Goal: Task Accomplishment & Management: Use online tool/utility

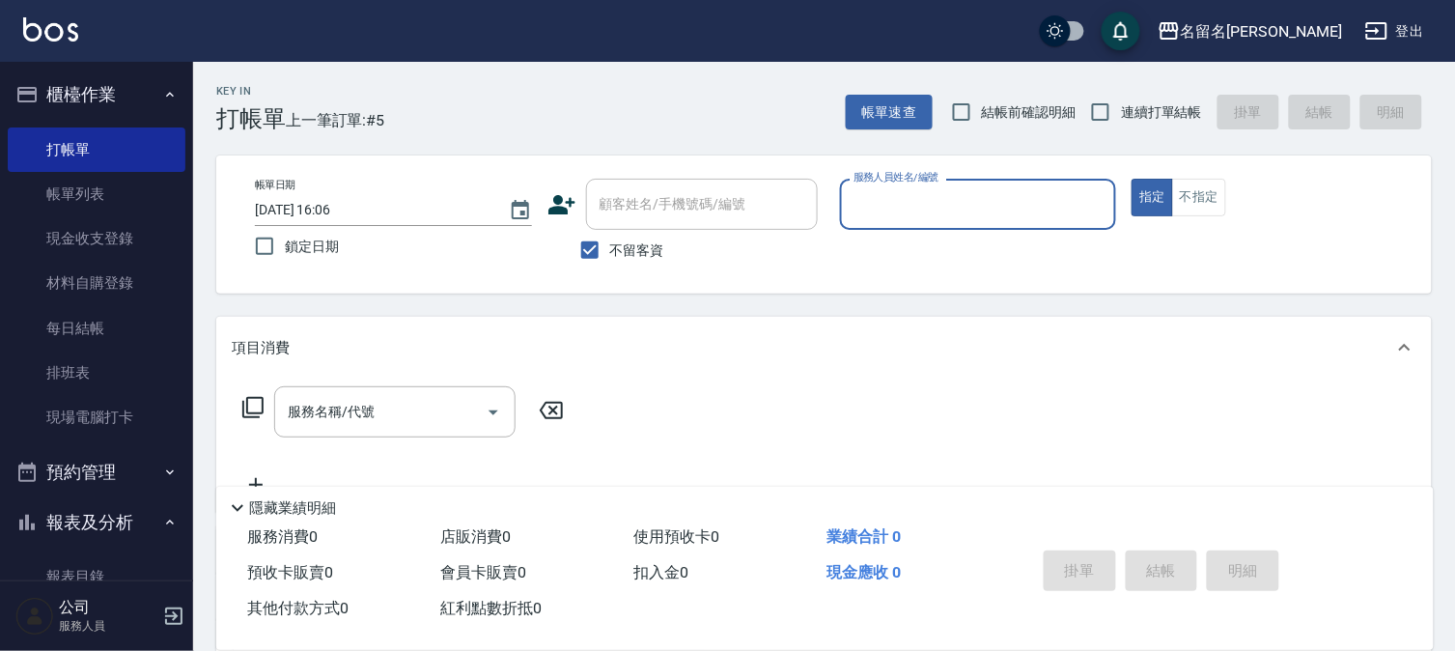
drag, startPoint x: 1193, startPoint y: 204, endPoint x: 1014, endPoint y: 215, distance: 178.9
click at [1190, 204] on button "不指定" at bounding box center [1199, 198] width 54 height 38
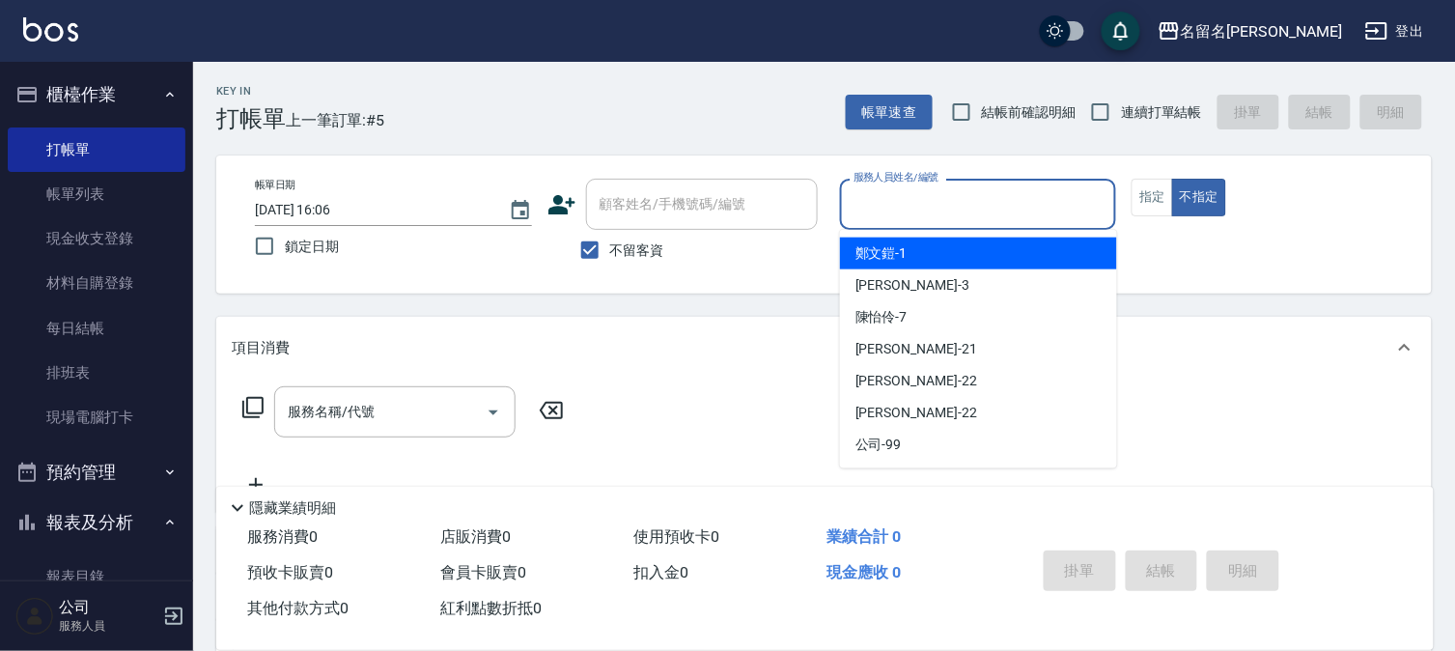
click at [1014, 215] on input "服務人員姓名/編號" at bounding box center [978, 204] width 260 height 34
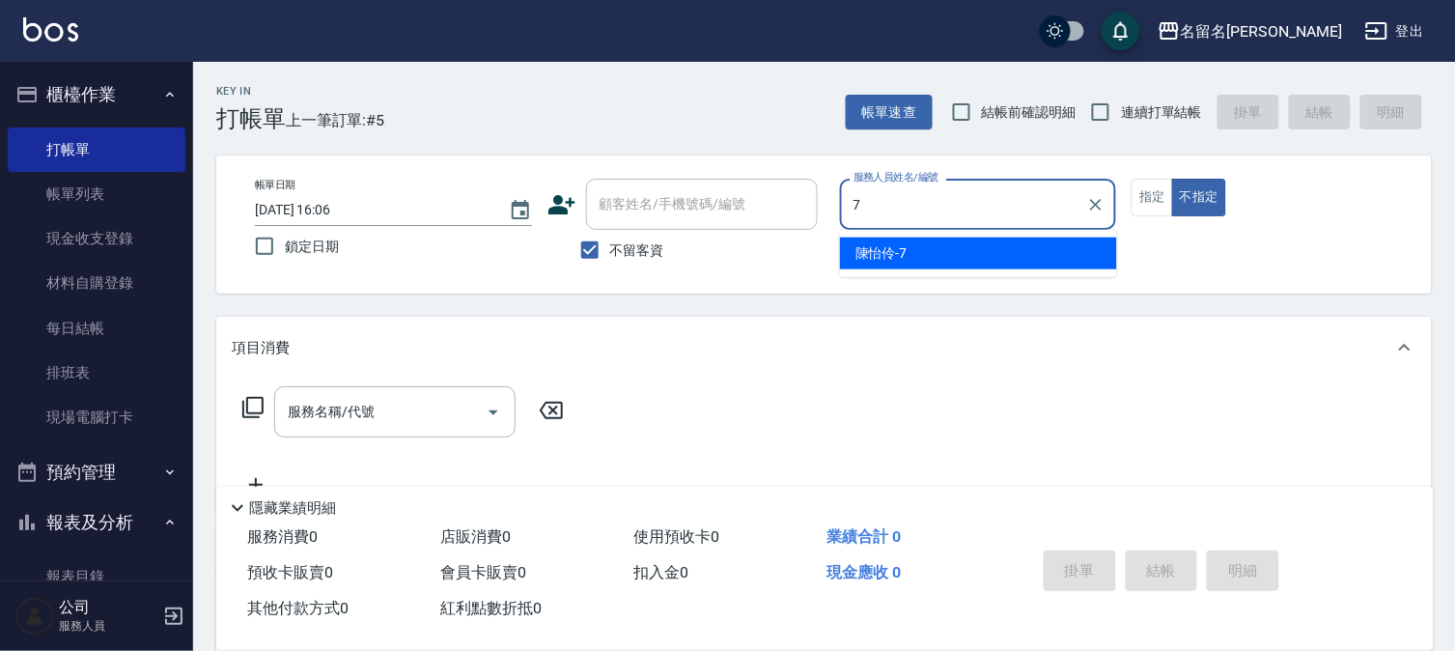
type input "陳怡伶-7"
type button "false"
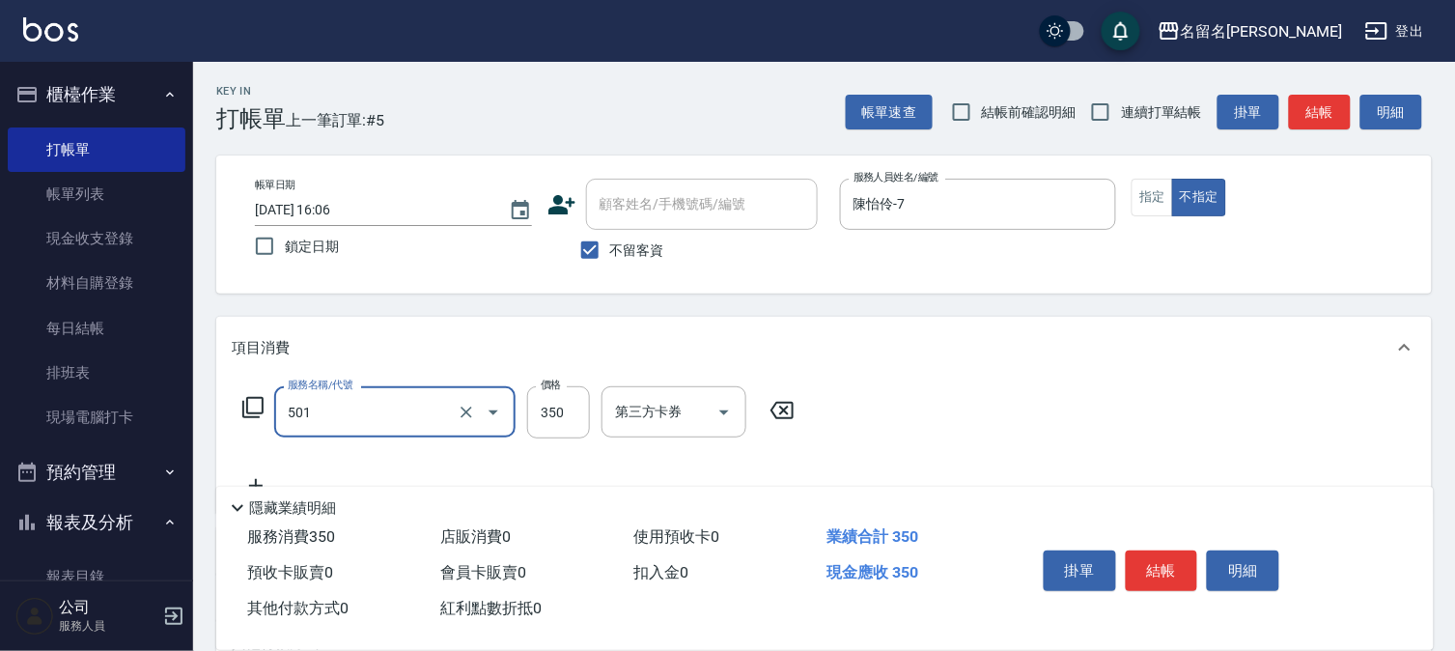
type input "P.S洗髮(501)"
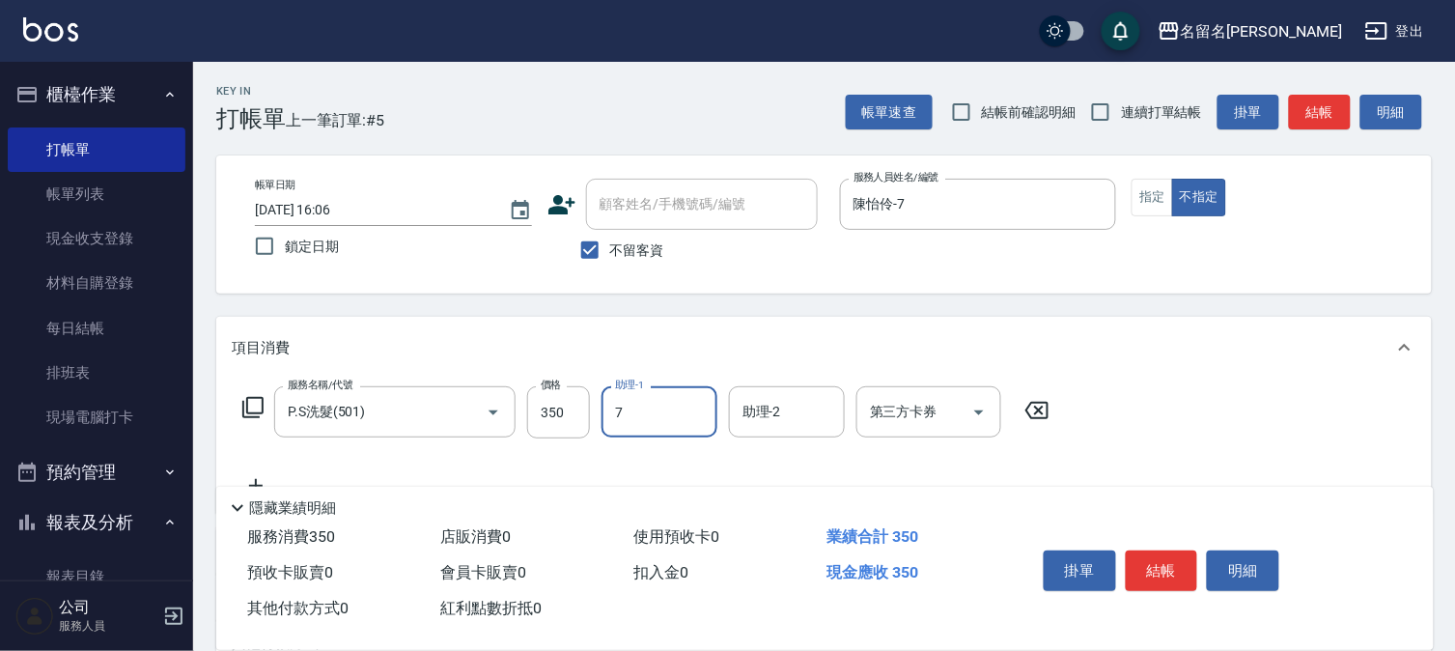
type input "陳怡伶-7"
type input "[PERSON_NAME](809)"
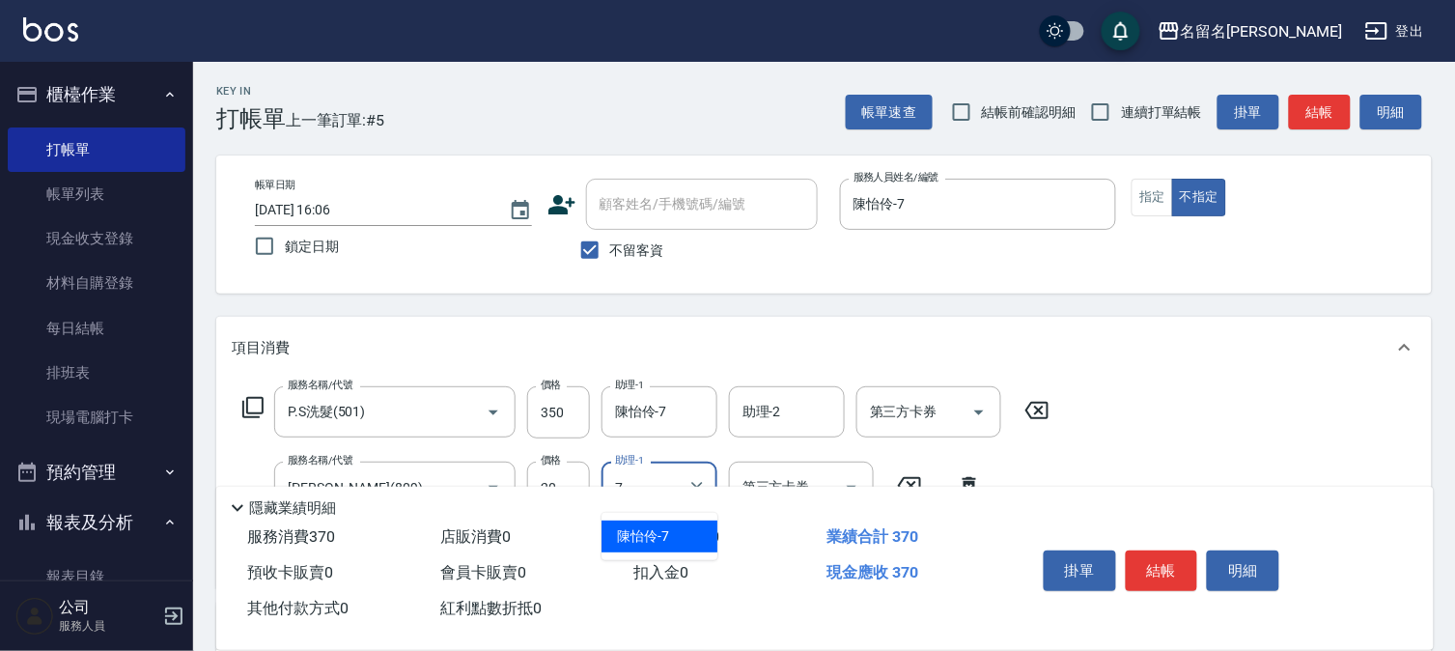
type input "陳怡伶-7"
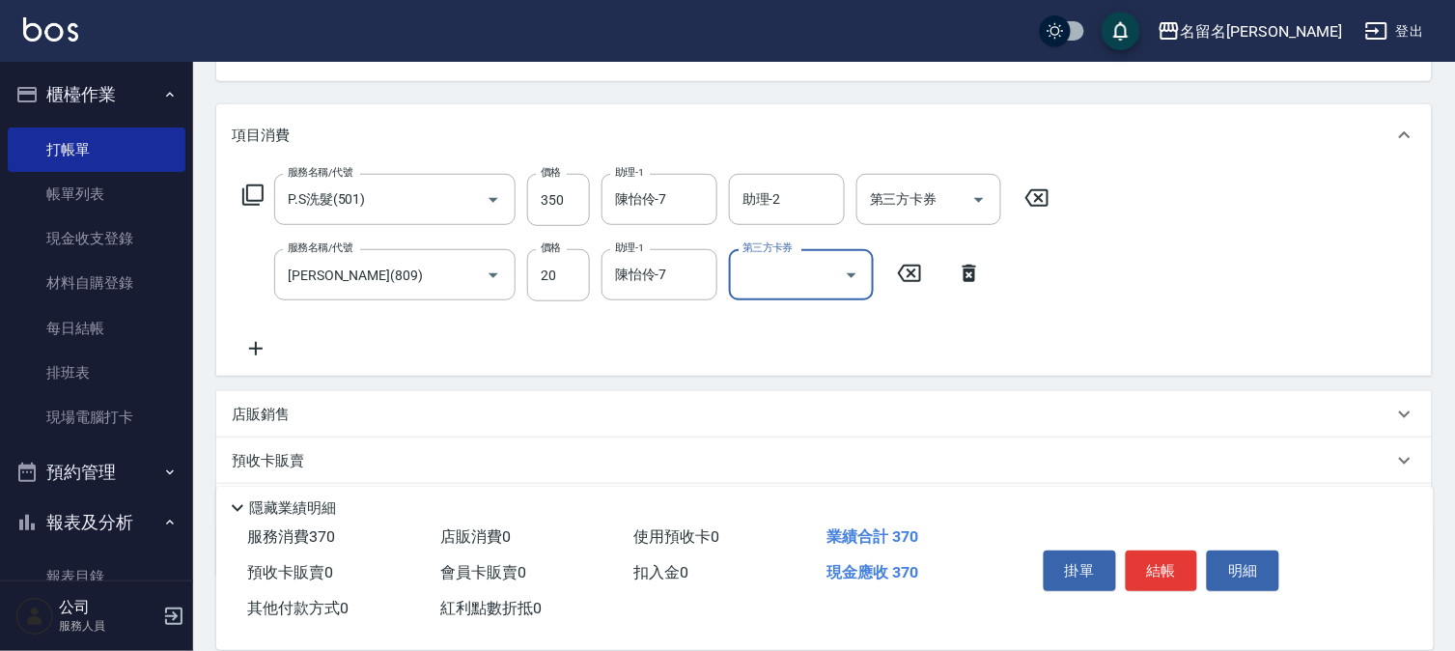
scroll to position [214, 0]
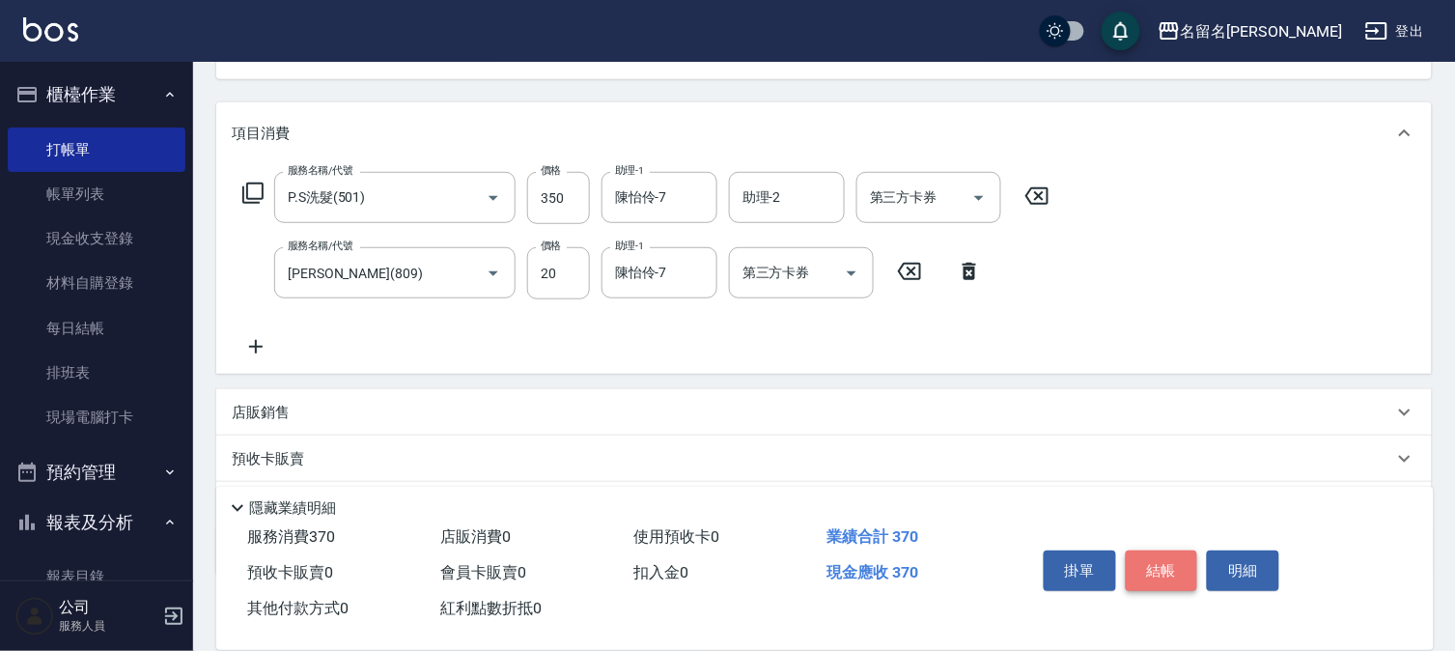
click at [1172, 572] on button "結帳" at bounding box center [1161, 570] width 72 height 41
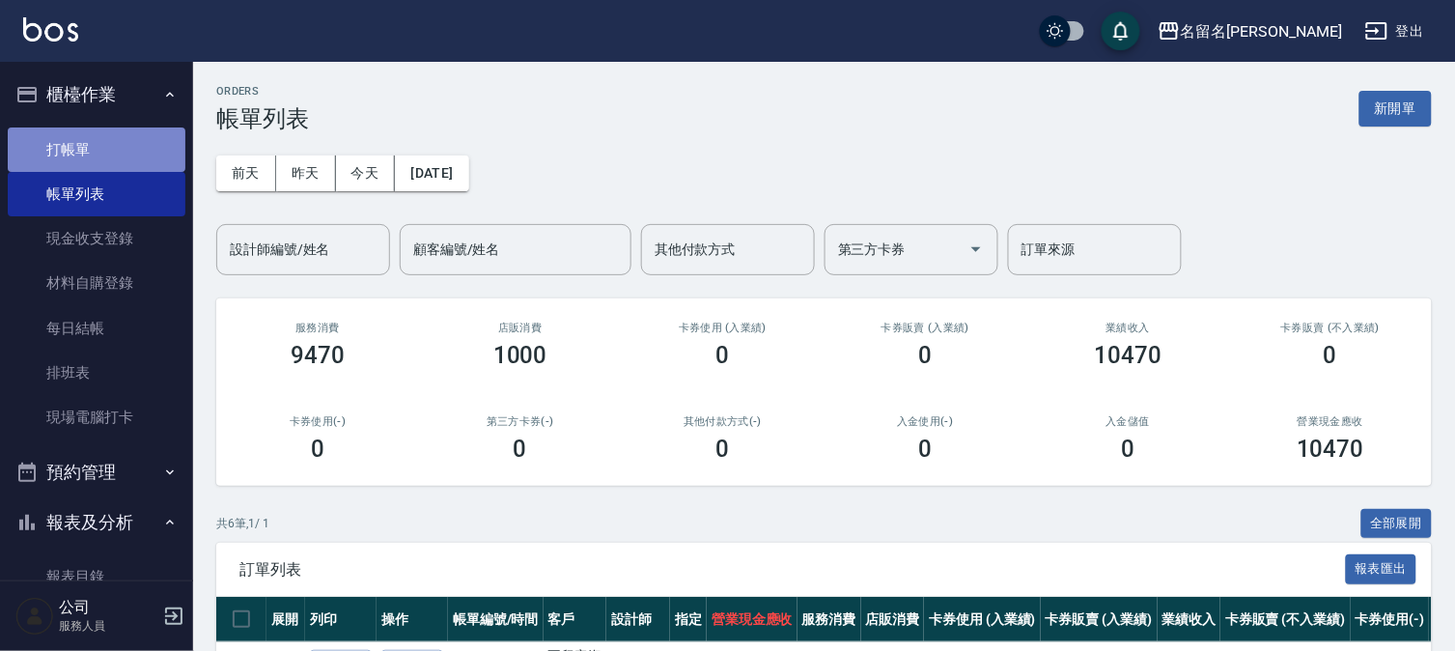
click at [103, 141] on link "打帳單" at bounding box center [97, 149] width 178 height 44
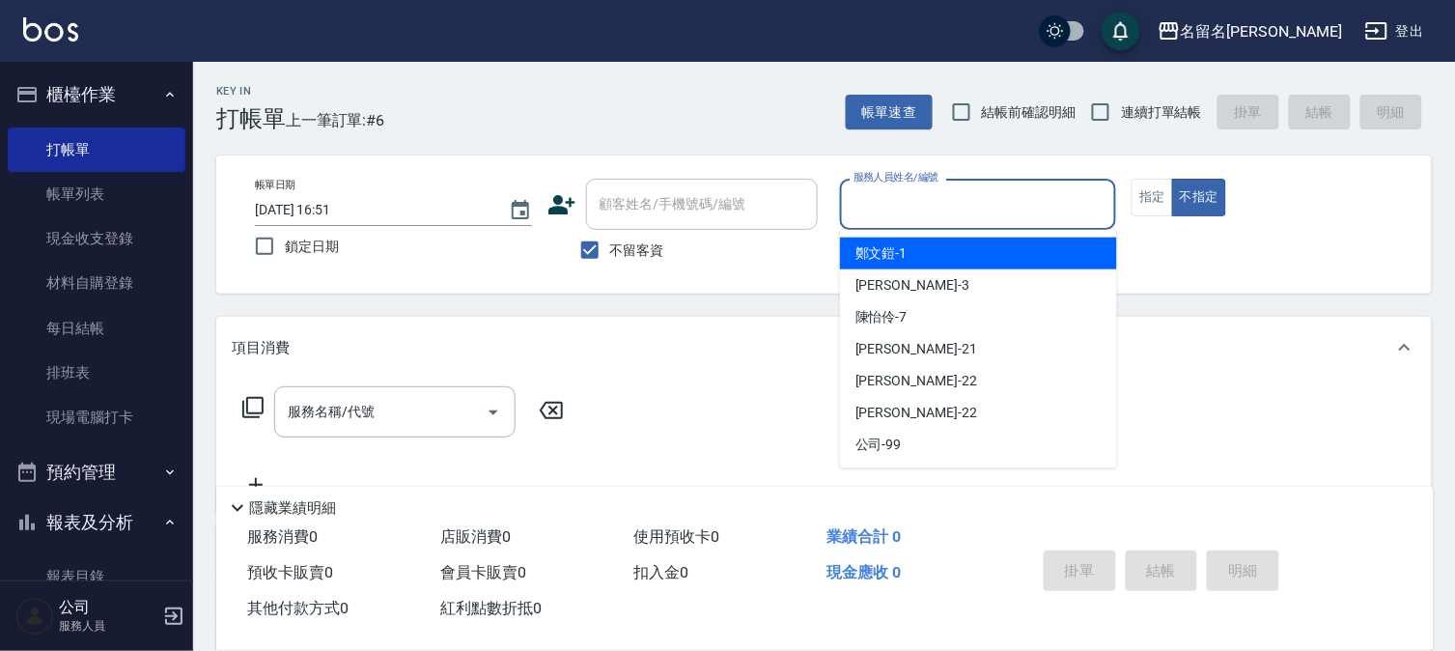
click at [1006, 200] on input "服務人員姓名/編號" at bounding box center [978, 204] width 260 height 34
type input "[PERSON_NAME]-3"
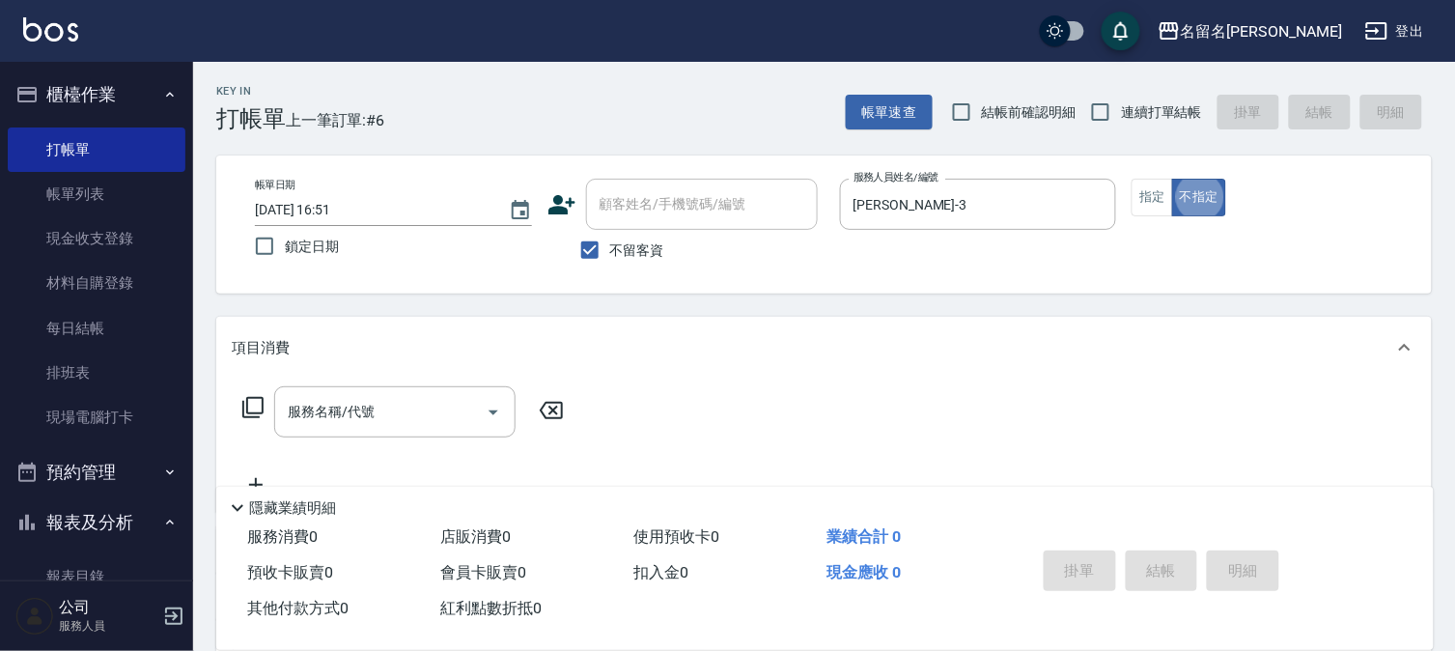
type button "false"
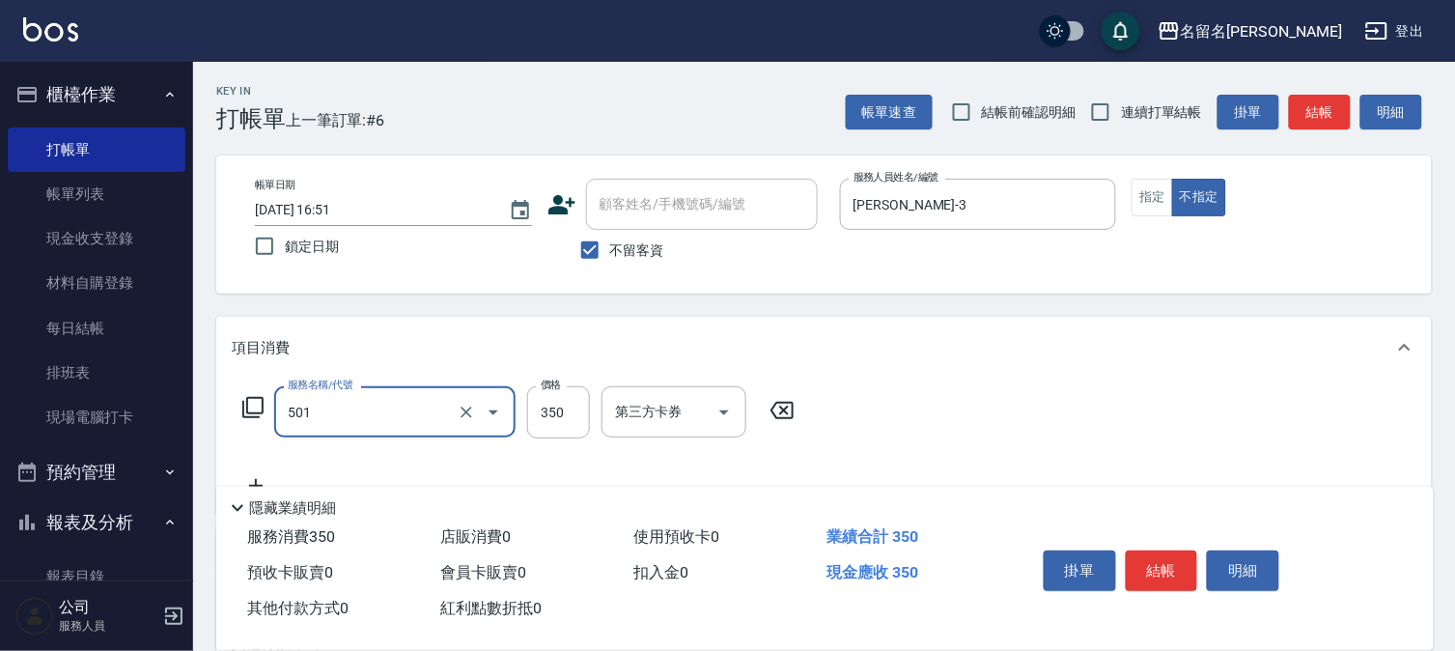
type input "P.S洗髮(501)"
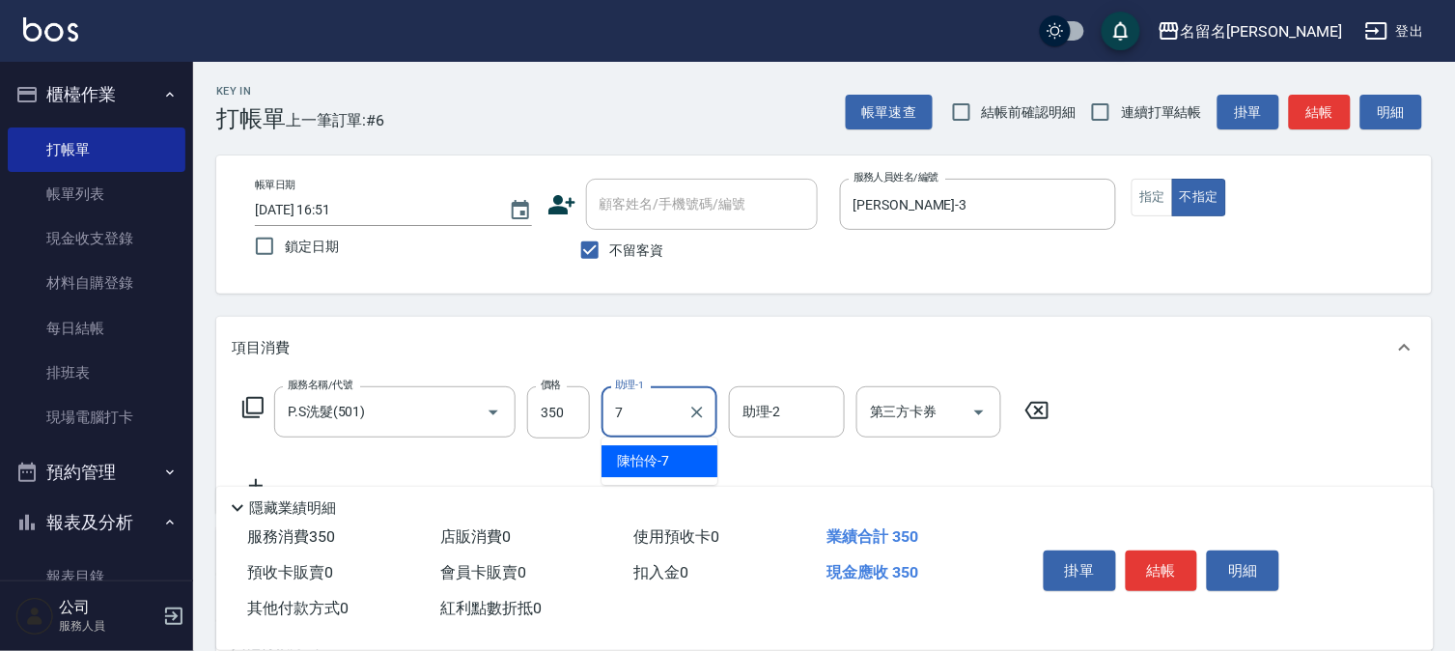
type input "陳怡伶-7"
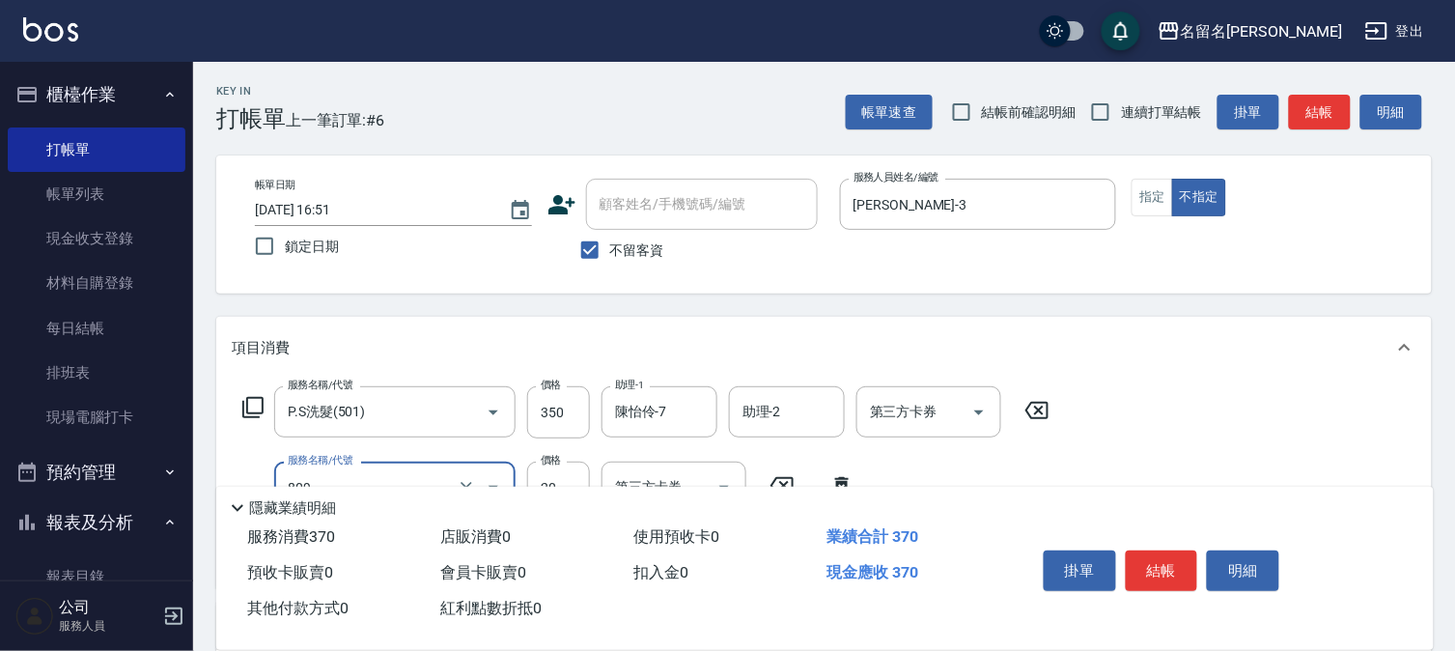
type input "[PERSON_NAME](809)"
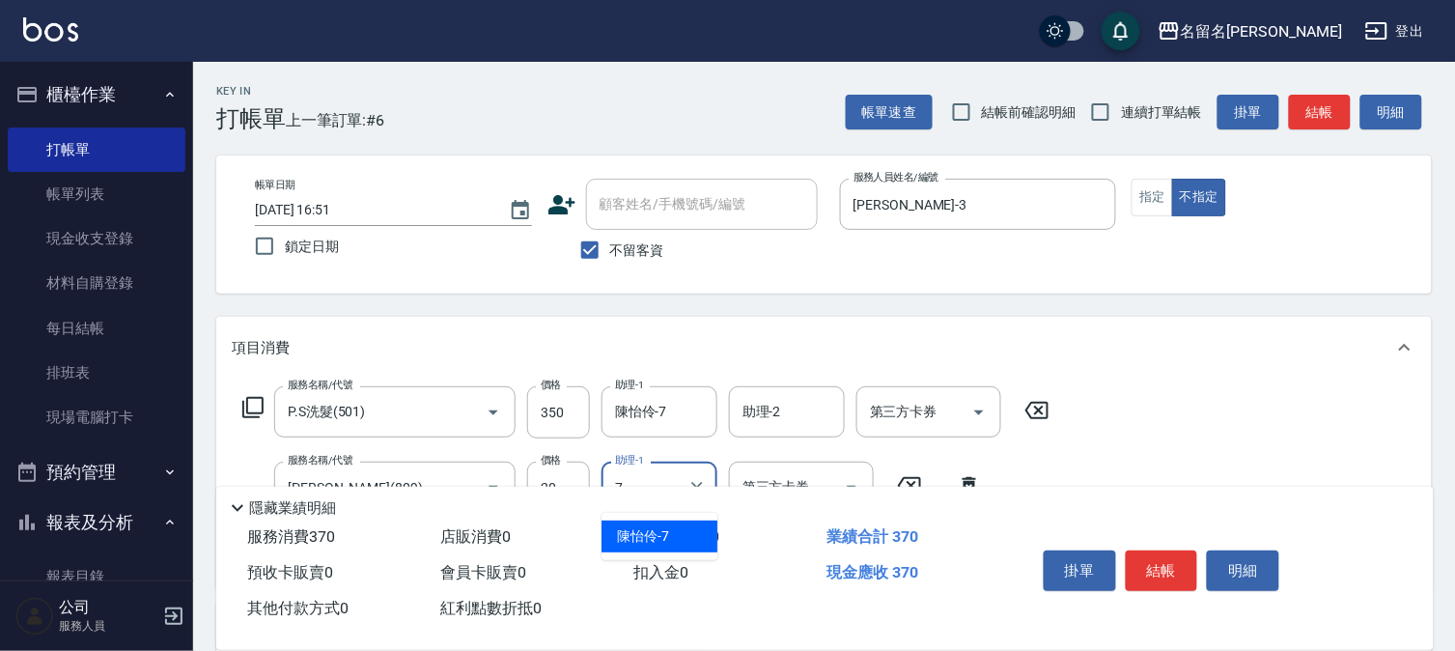
type input "陳怡伶-7"
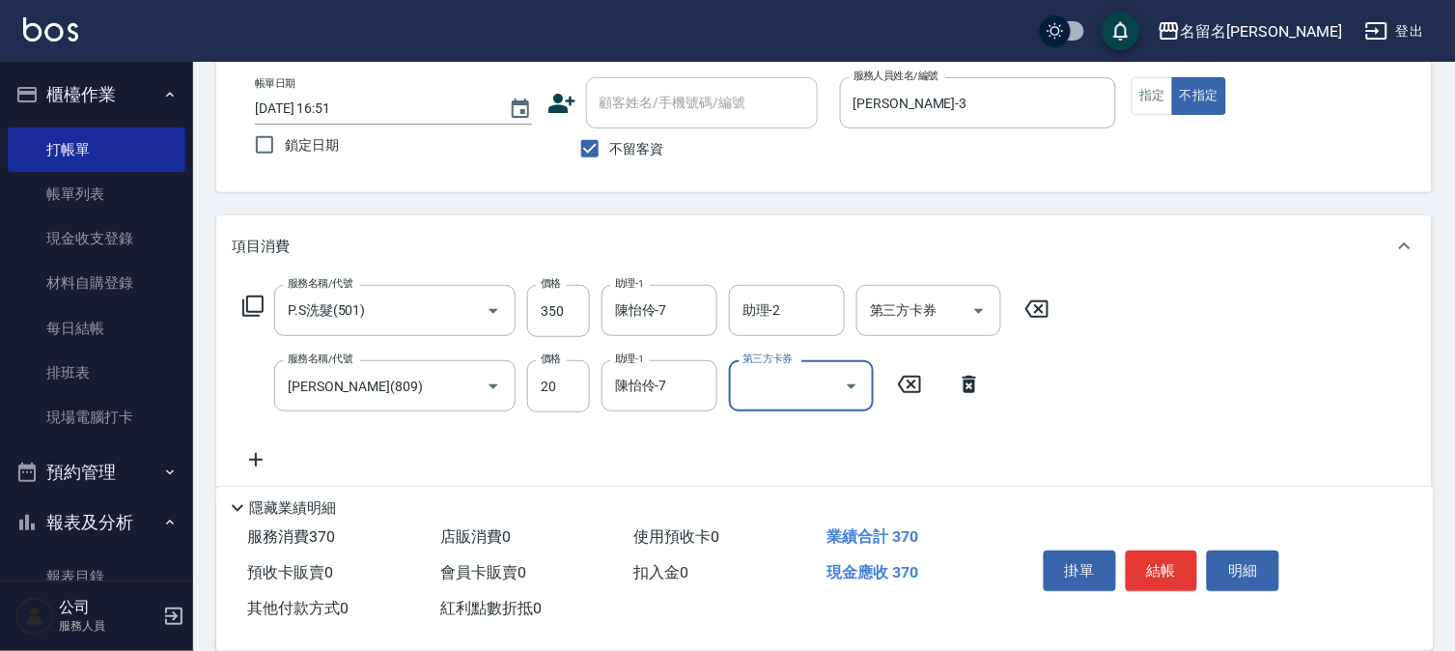
scroll to position [107, 0]
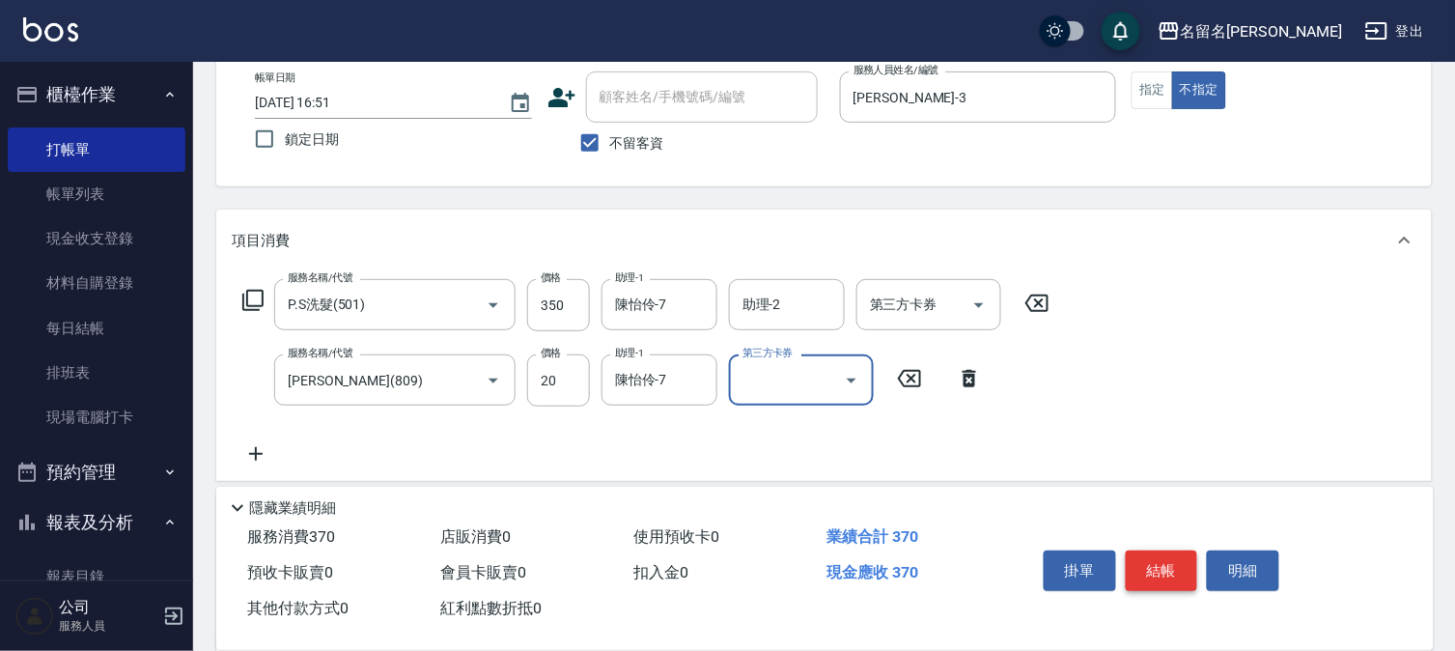
click at [1179, 557] on button "結帳" at bounding box center [1161, 570] width 72 height 41
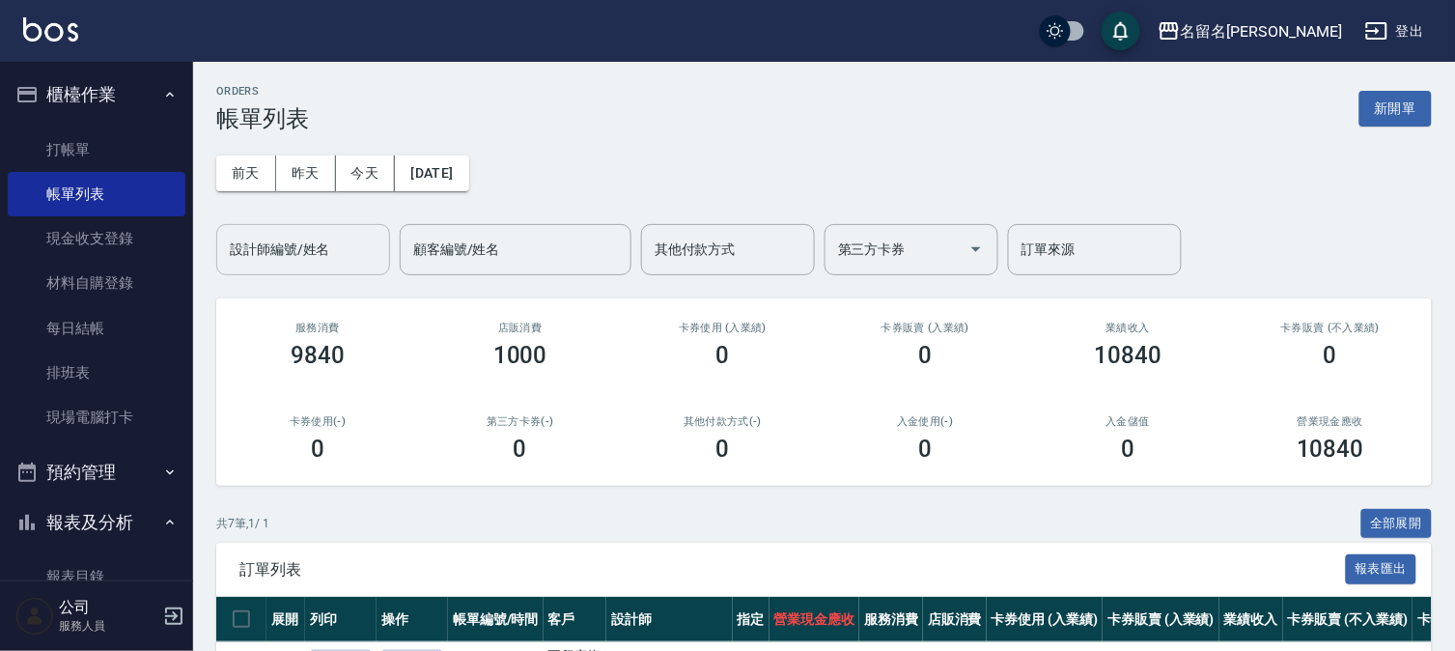
click at [272, 261] on input "設計師編號/姓名" at bounding box center [303, 250] width 156 height 34
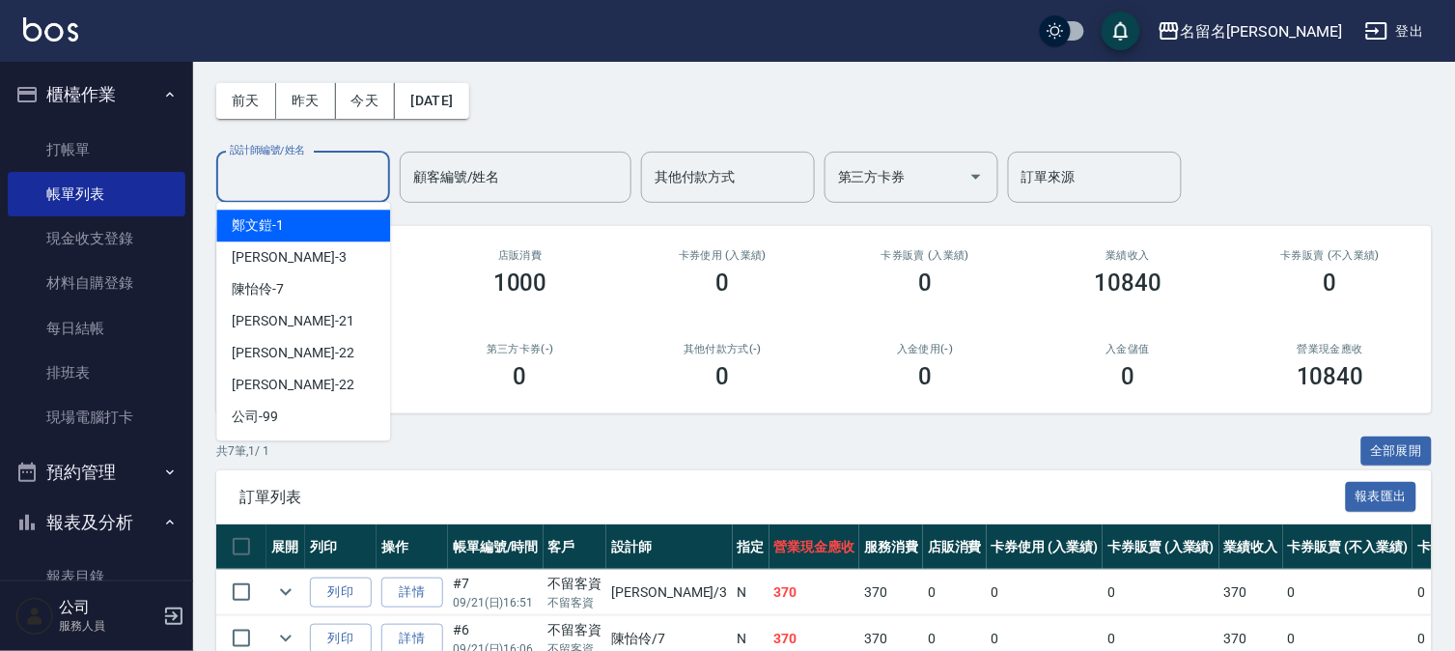
scroll to position [107, 0]
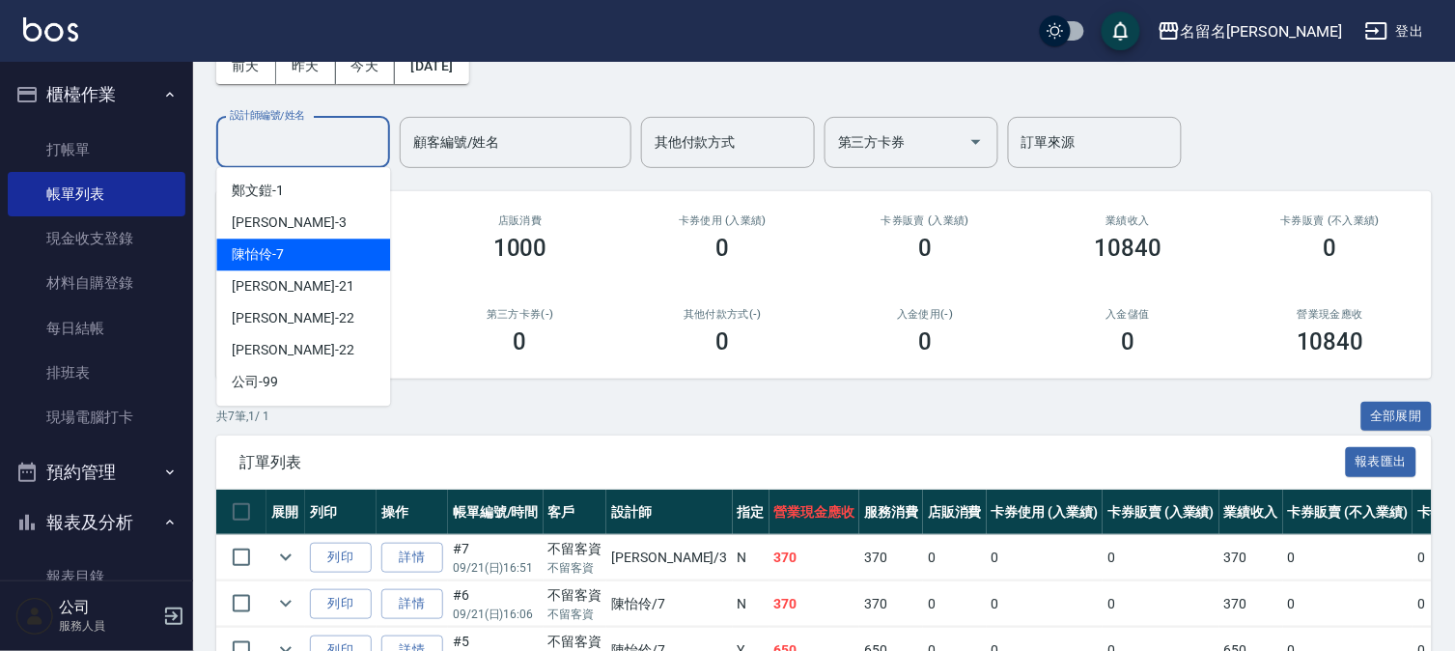
click at [343, 249] on div "陳怡伶 -7" at bounding box center [303, 254] width 174 height 32
type input "陳怡伶-7"
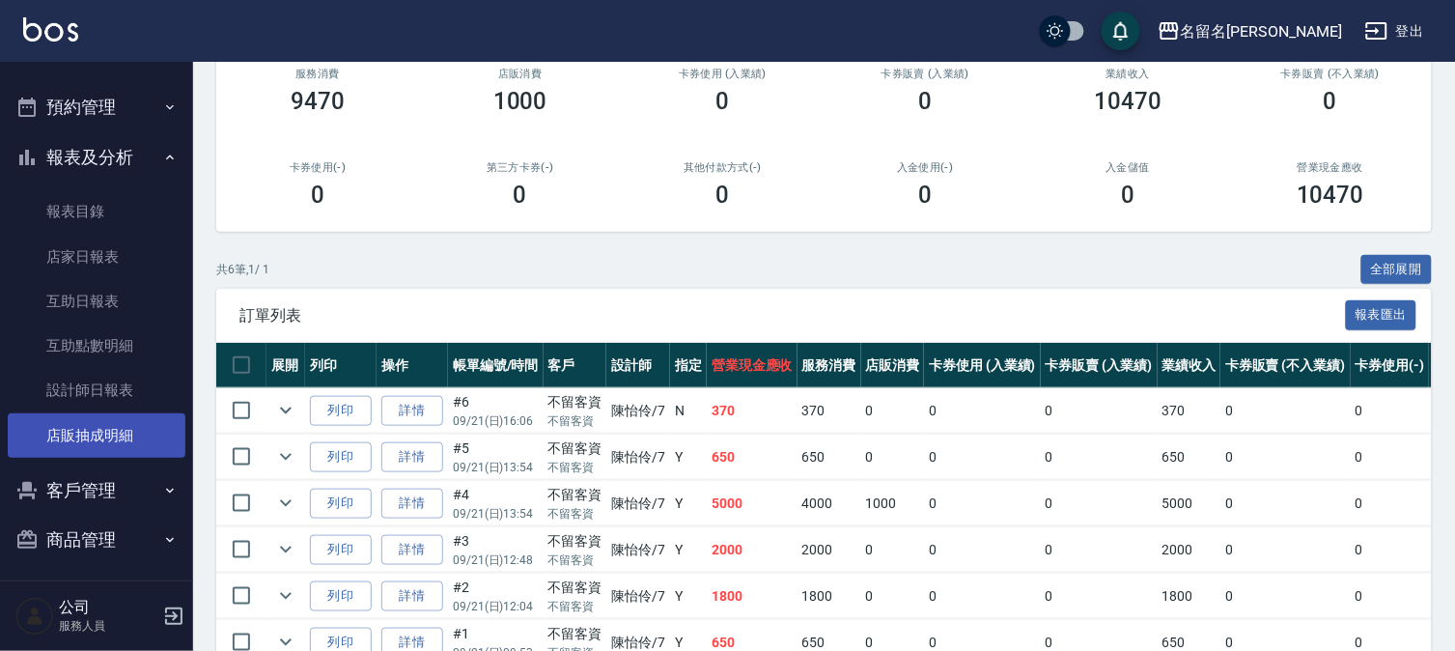
scroll to position [371, 0]
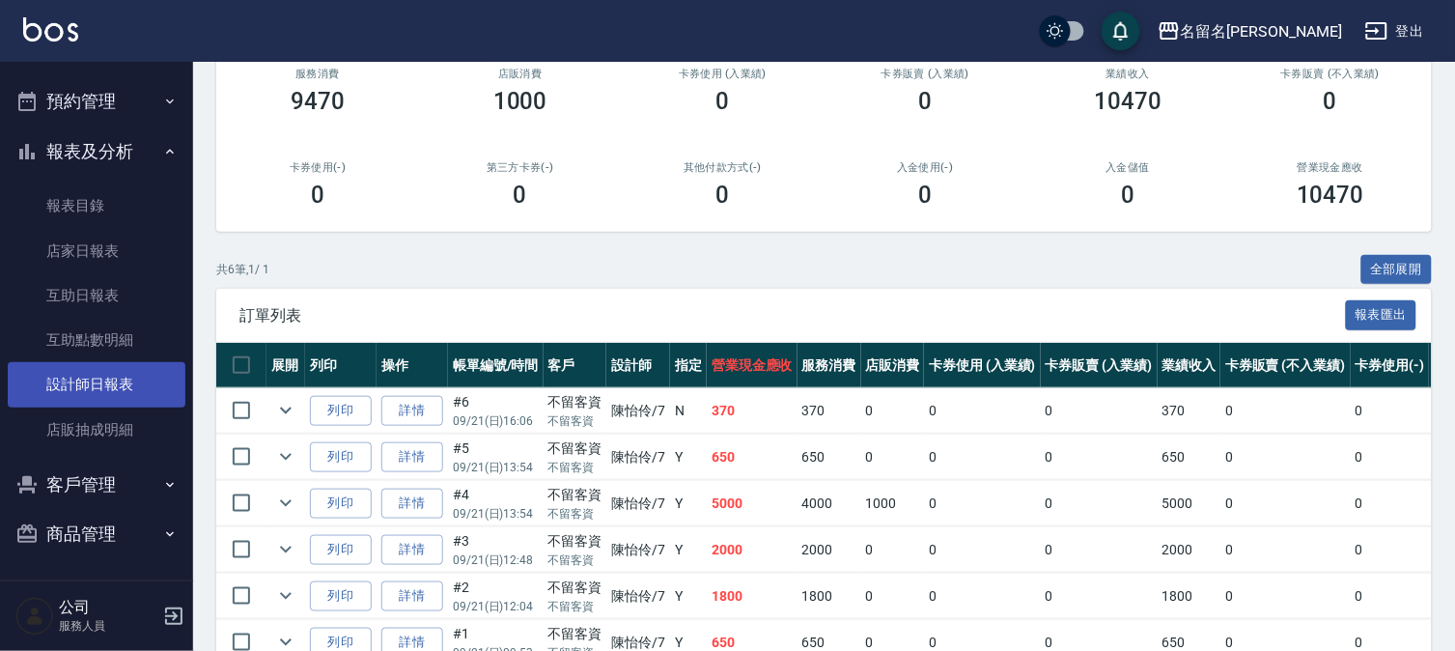
click at [122, 380] on link "設計師日報表" at bounding box center [97, 384] width 178 height 44
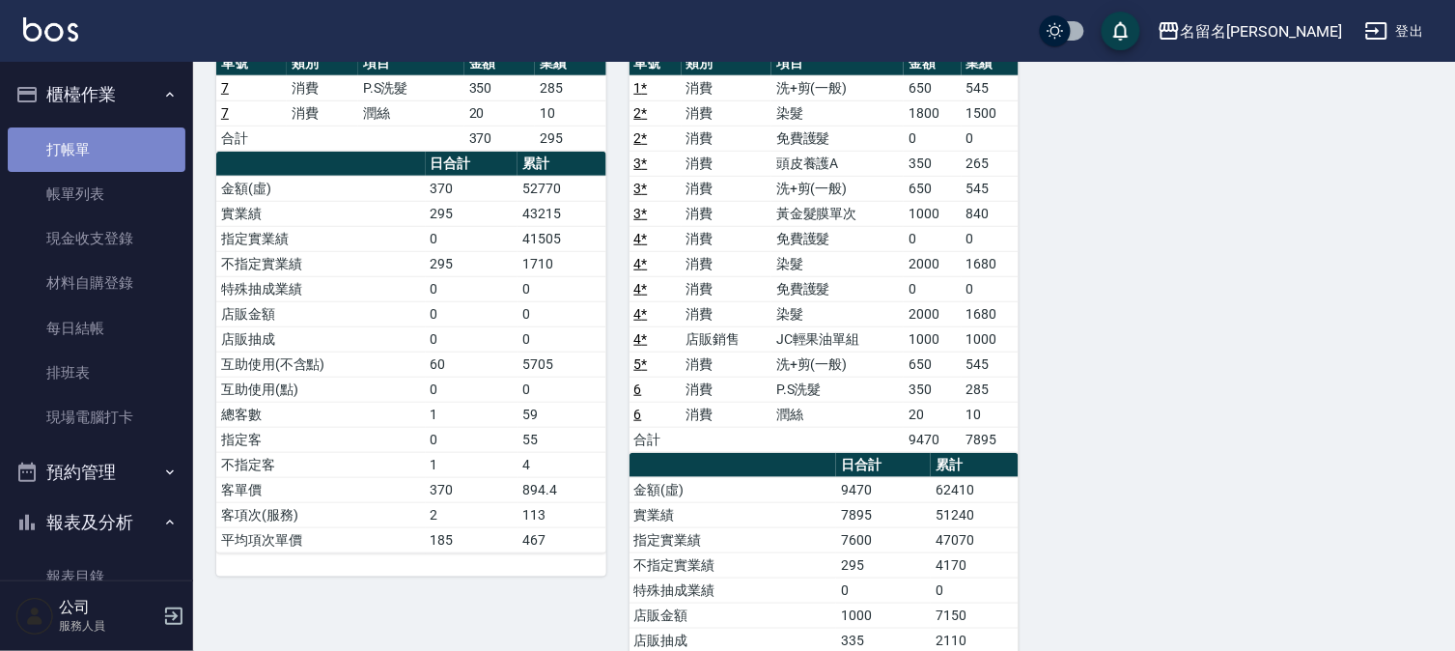
click at [103, 136] on link "打帳單" at bounding box center [97, 149] width 178 height 44
